Goal: Find specific fact: Find contact information

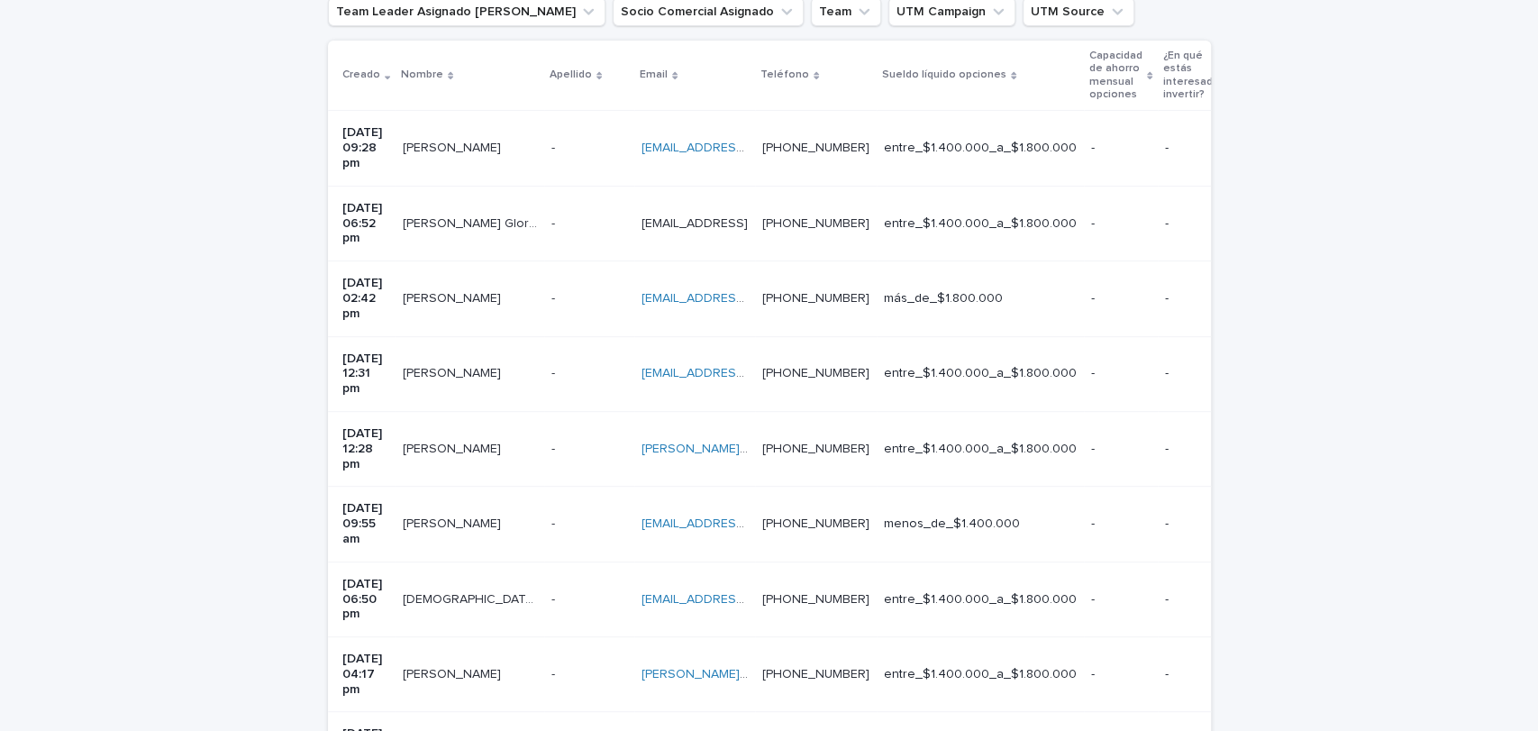
scroll to position [381, 0]
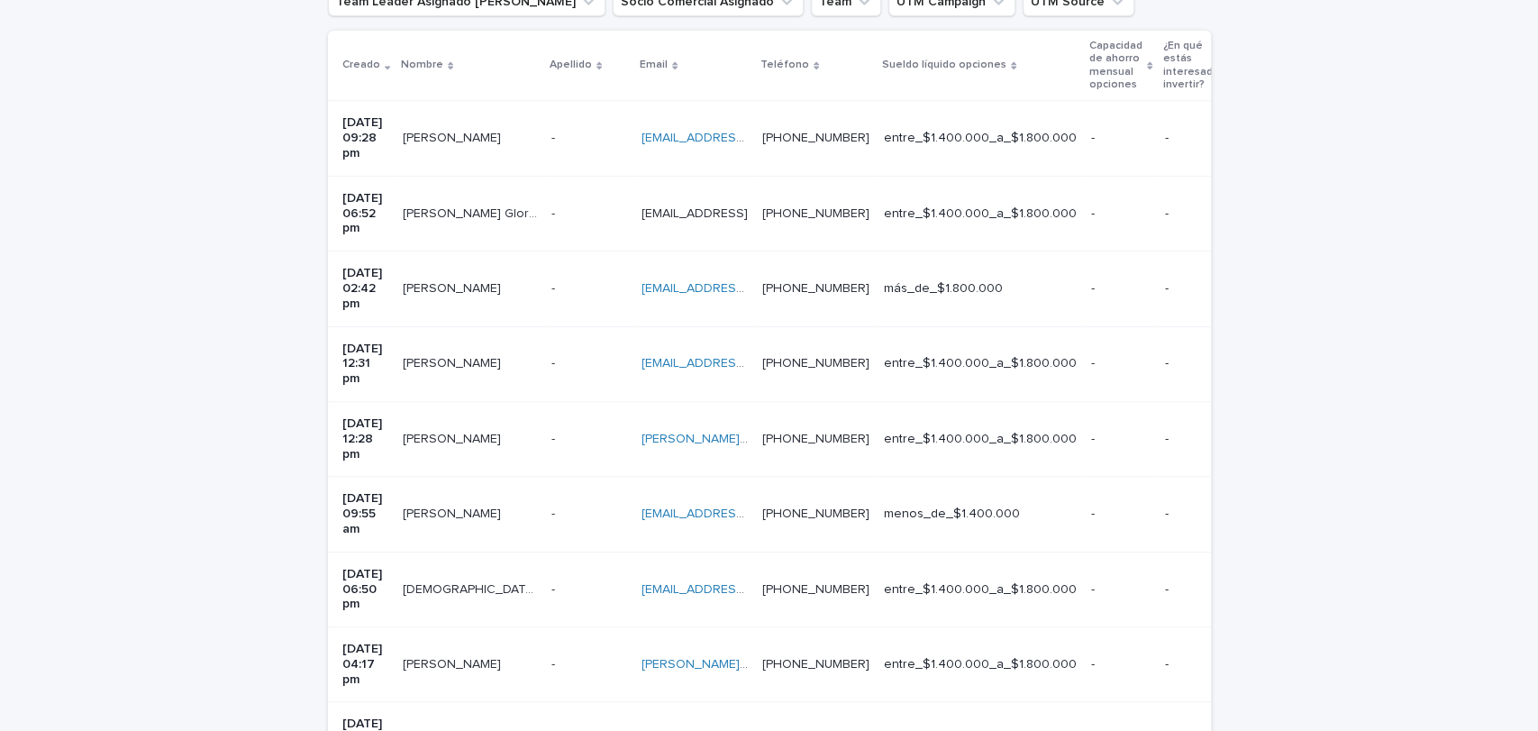
click at [566, 424] on div "- -" at bounding box center [589, 439] width 76 height 30
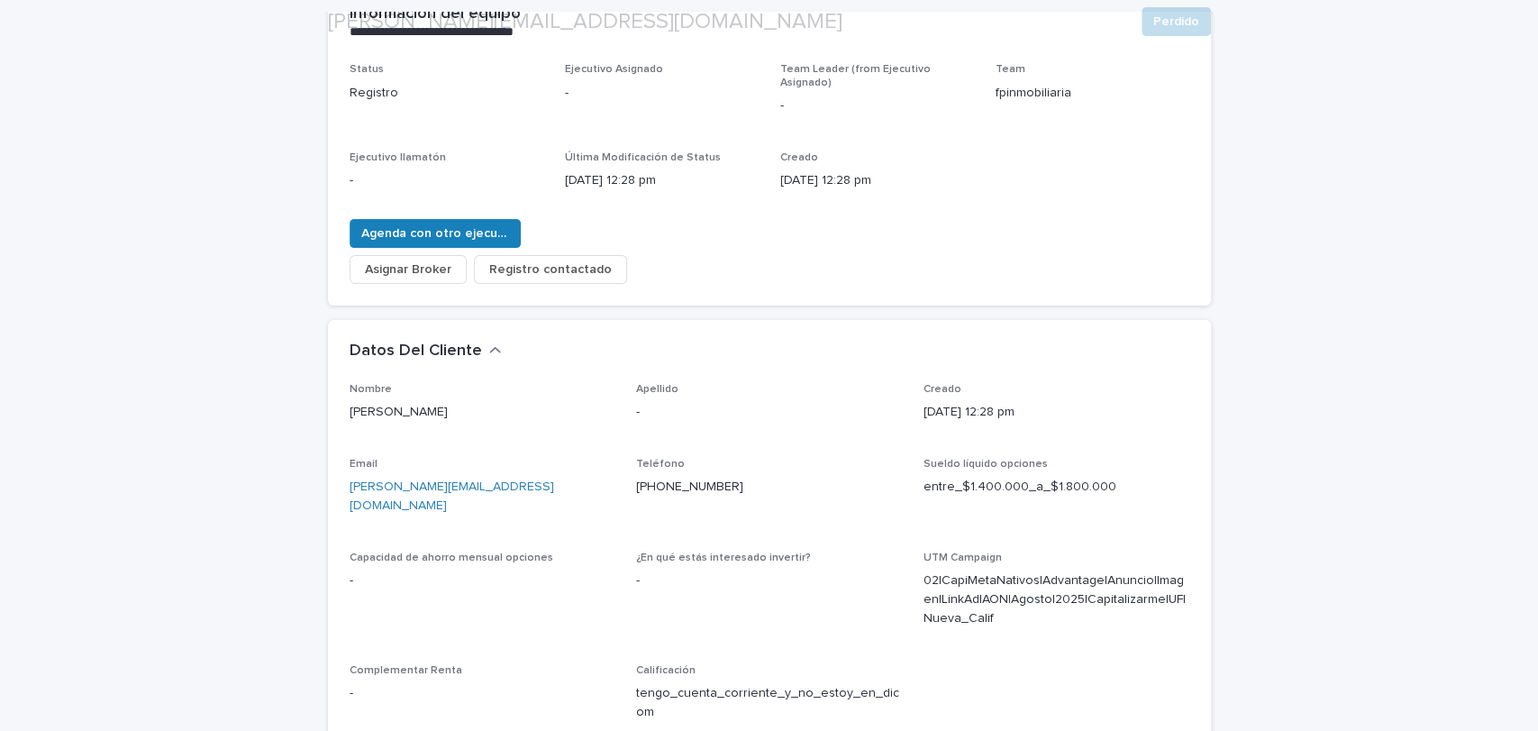
scroll to position [284, 0]
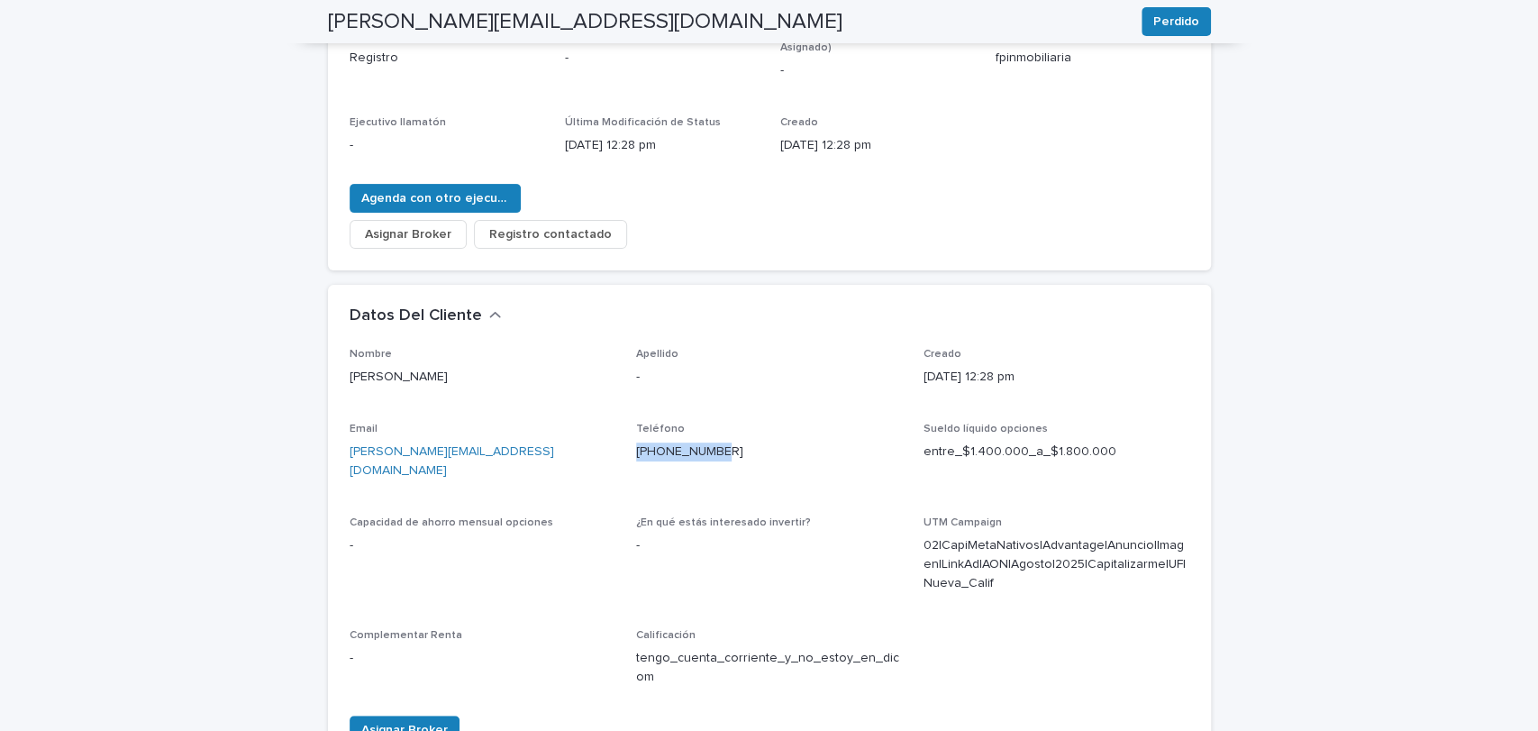
drag, startPoint x: 726, startPoint y: 446, endPoint x: 620, endPoint y: 434, distance: 107.0
click at [620, 434] on div "Nombre [PERSON_NAME] Apellido - Creado [DATE] 12:28 pm Email [PERSON_NAME][EMAI…" at bounding box center [770, 524] width 840 height 353
copy link "[PHONE_NUMBER]"
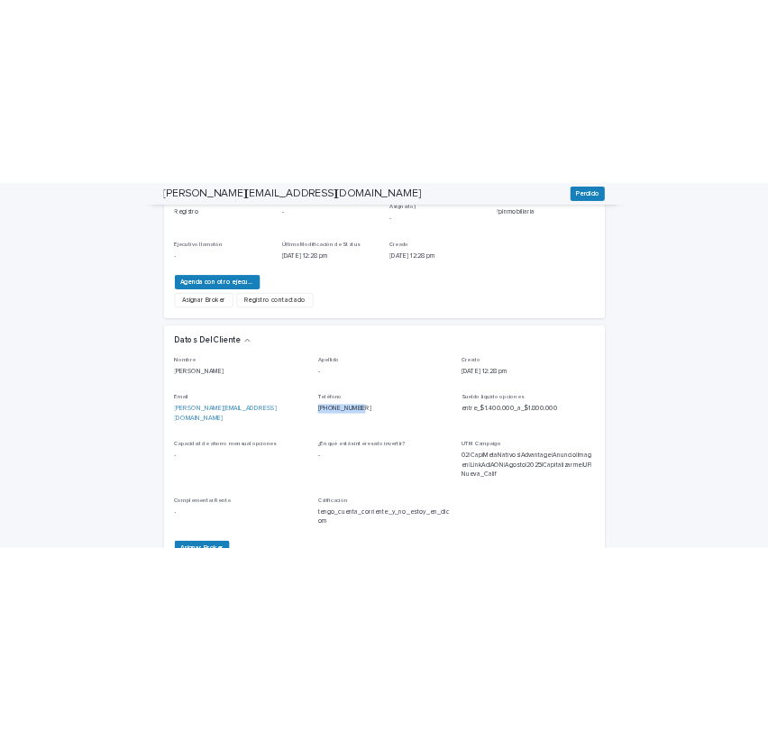
scroll to position [0, 0]
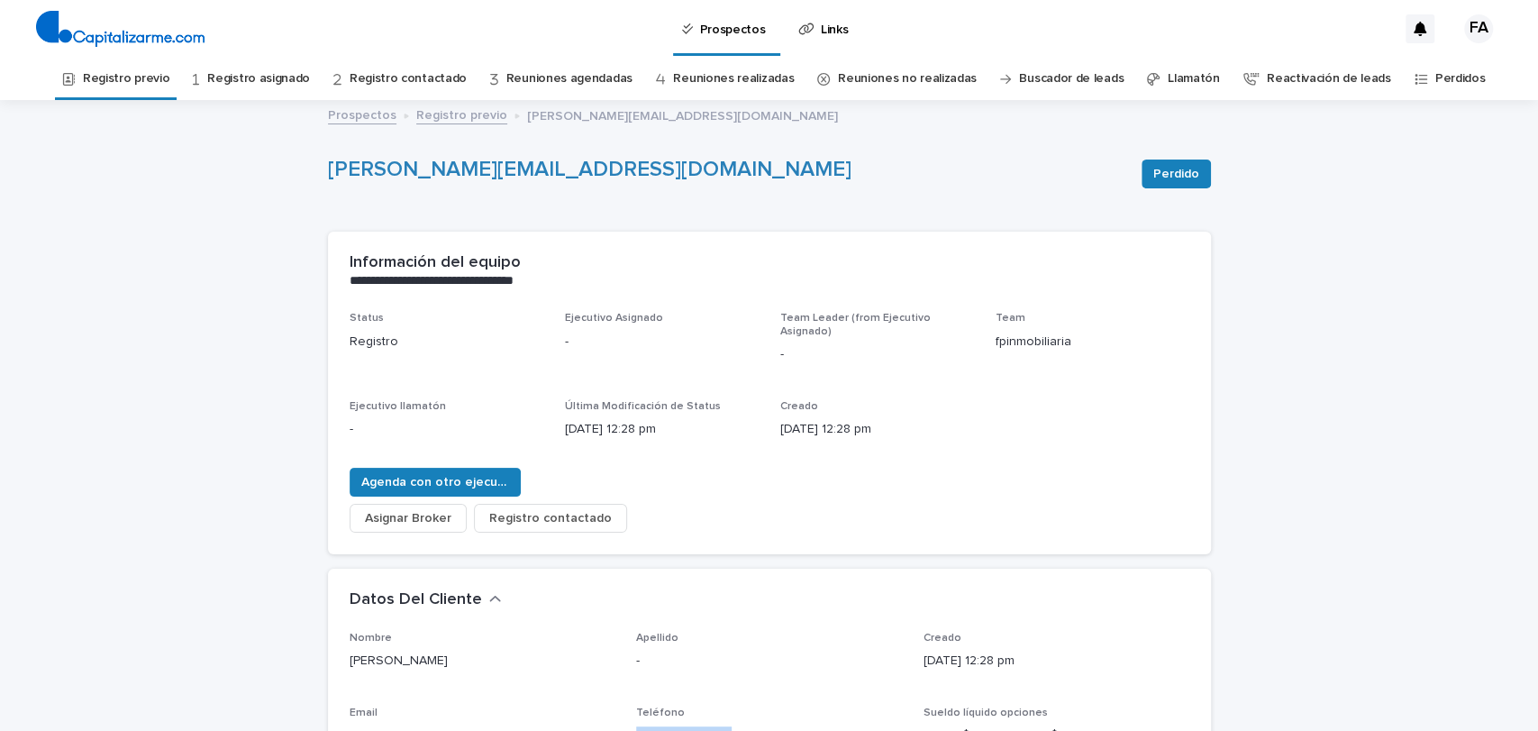
click at [368, 108] on link "Prospectos" at bounding box center [362, 114] width 68 height 21
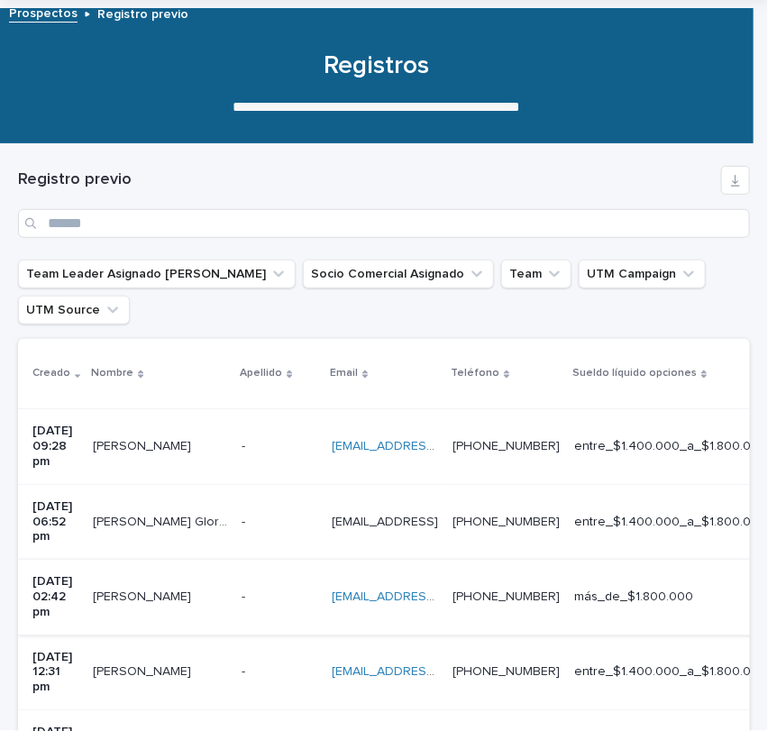
scroll to position [115, 0]
